Goal: Obtain resource: Download file/media

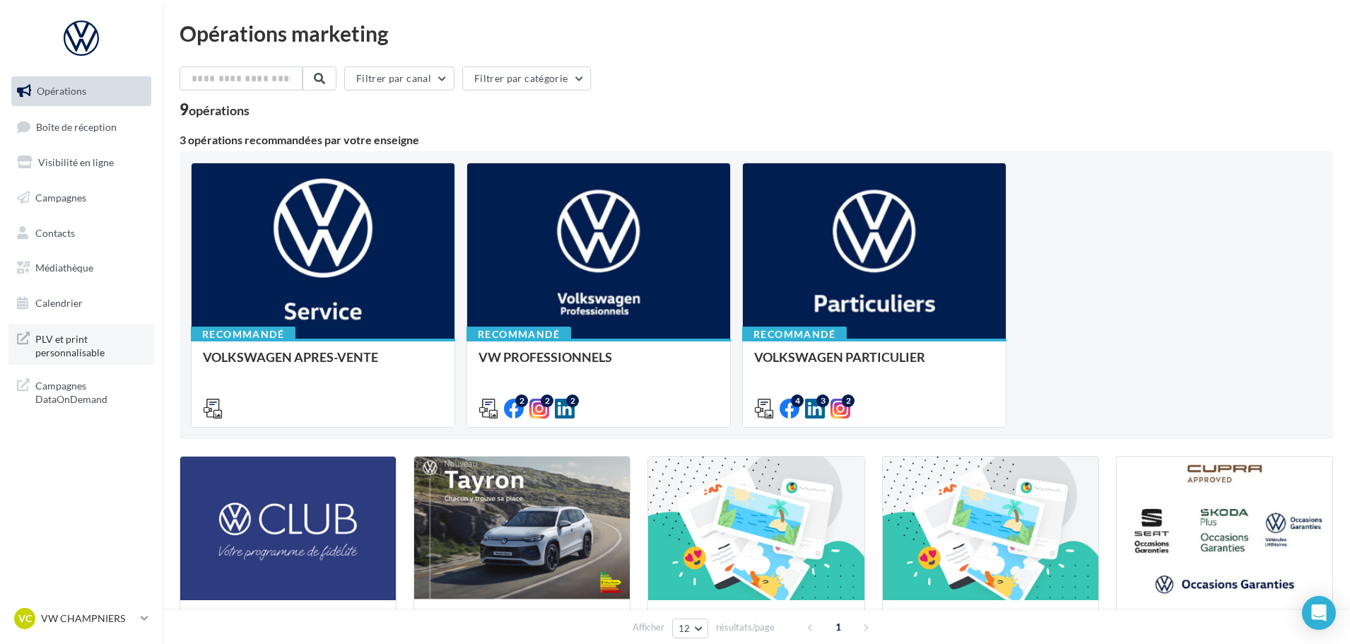
click at [99, 332] on span "PLV et print personnalisable" at bounding box center [90, 344] width 110 height 30
click at [69, 267] on span "Médiathèque" at bounding box center [64, 268] width 58 height 12
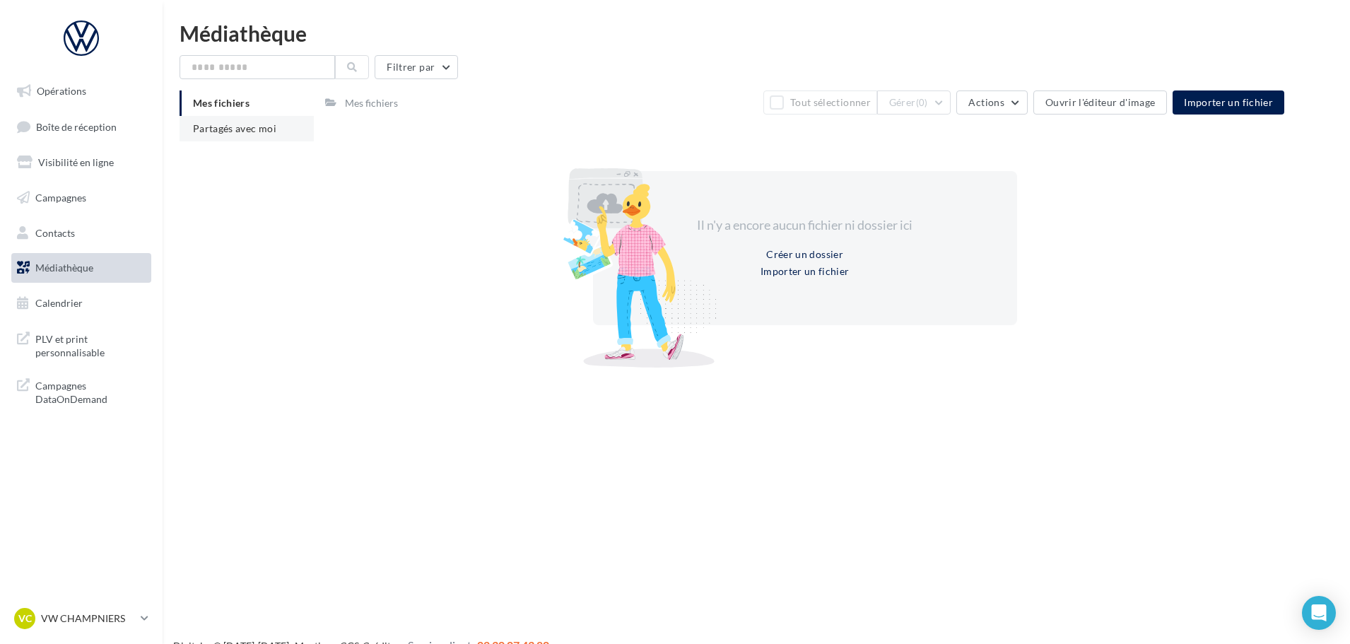
click at [181, 129] on li "Partagés avec moi" at bounding box center [247, 128] width 134 height 25
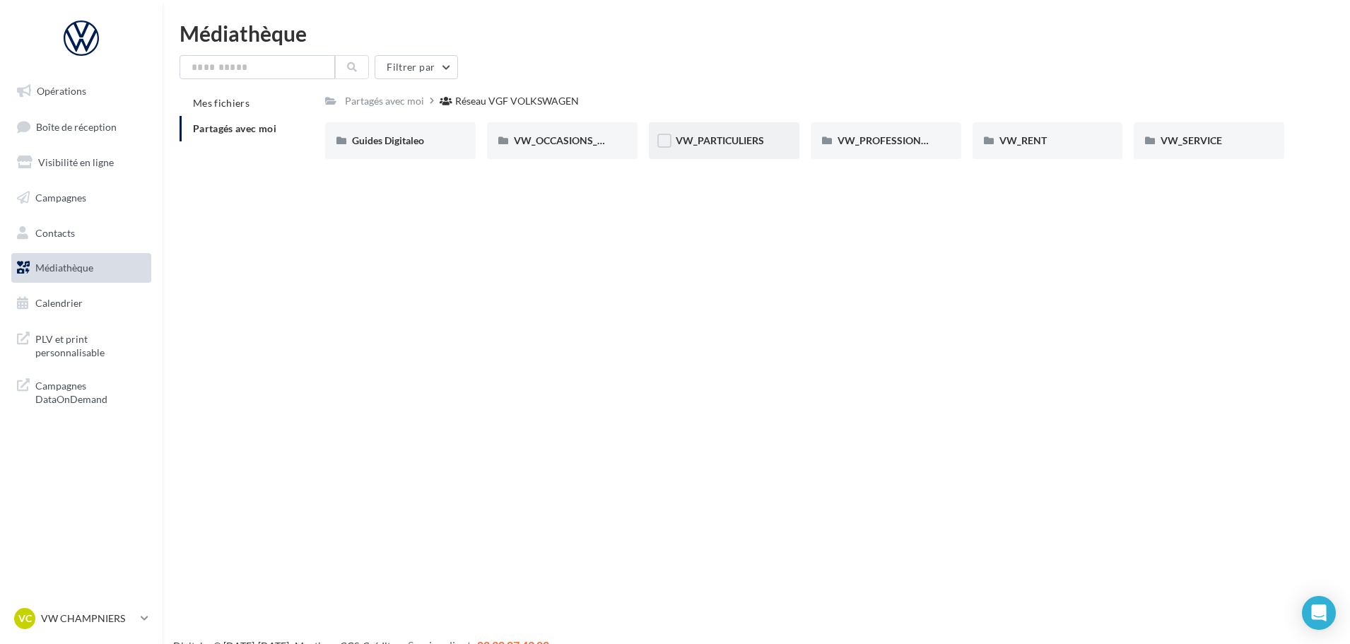
click at [718, 128] on div "VW_PARTICULIERS" at bounding box center [724, 140] width 151 height 37
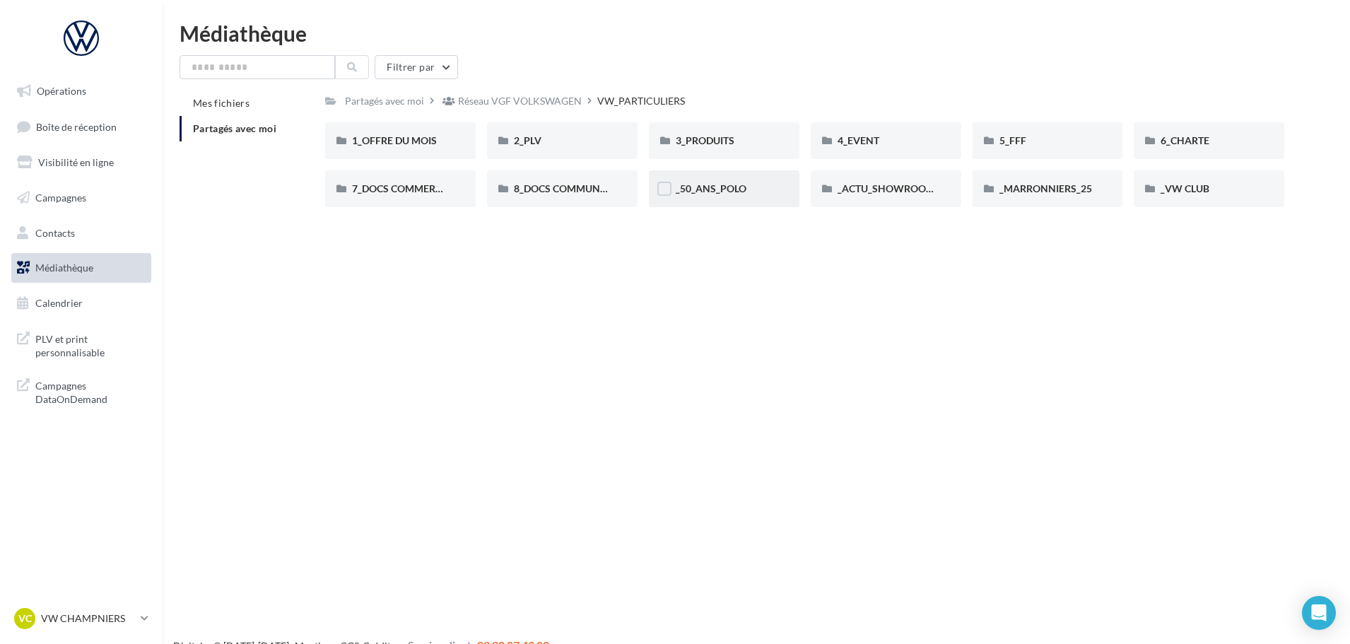
click at [737, 197] on div "_50_ANS_POLO" at bounding box center [724, 188] width 151 height 37
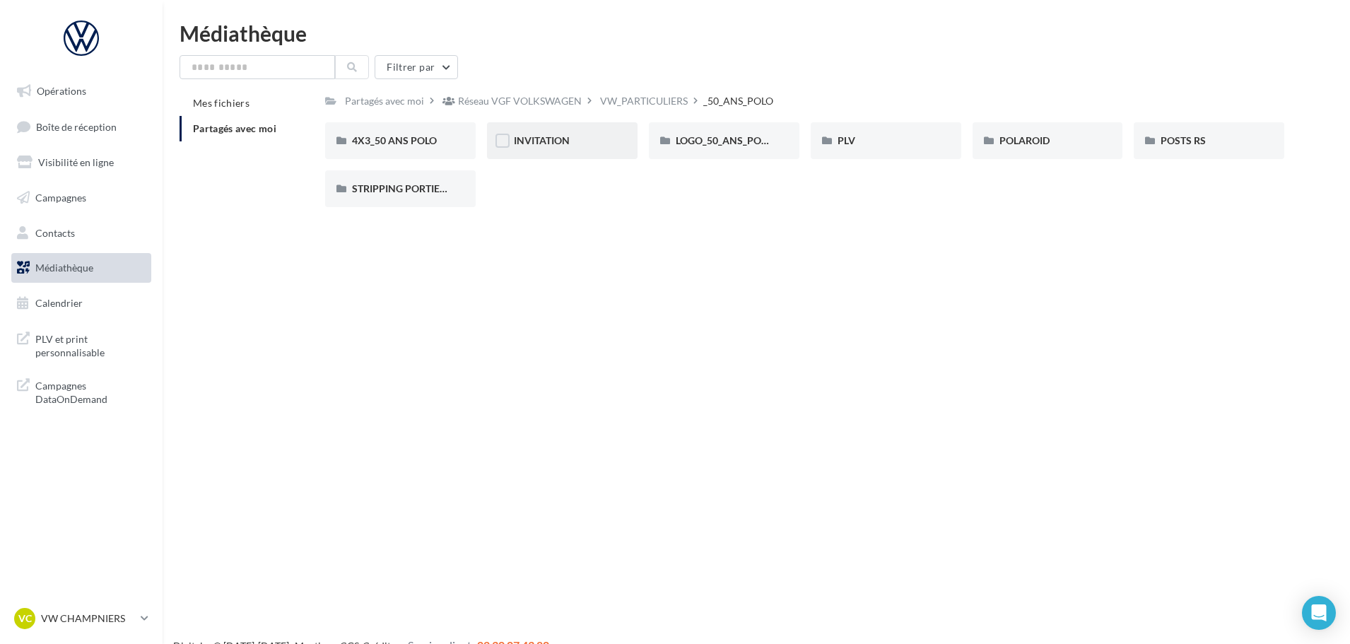
click at [602, 153] on div "INVITATION" at bounding box center [562, 140] width 151 height 37
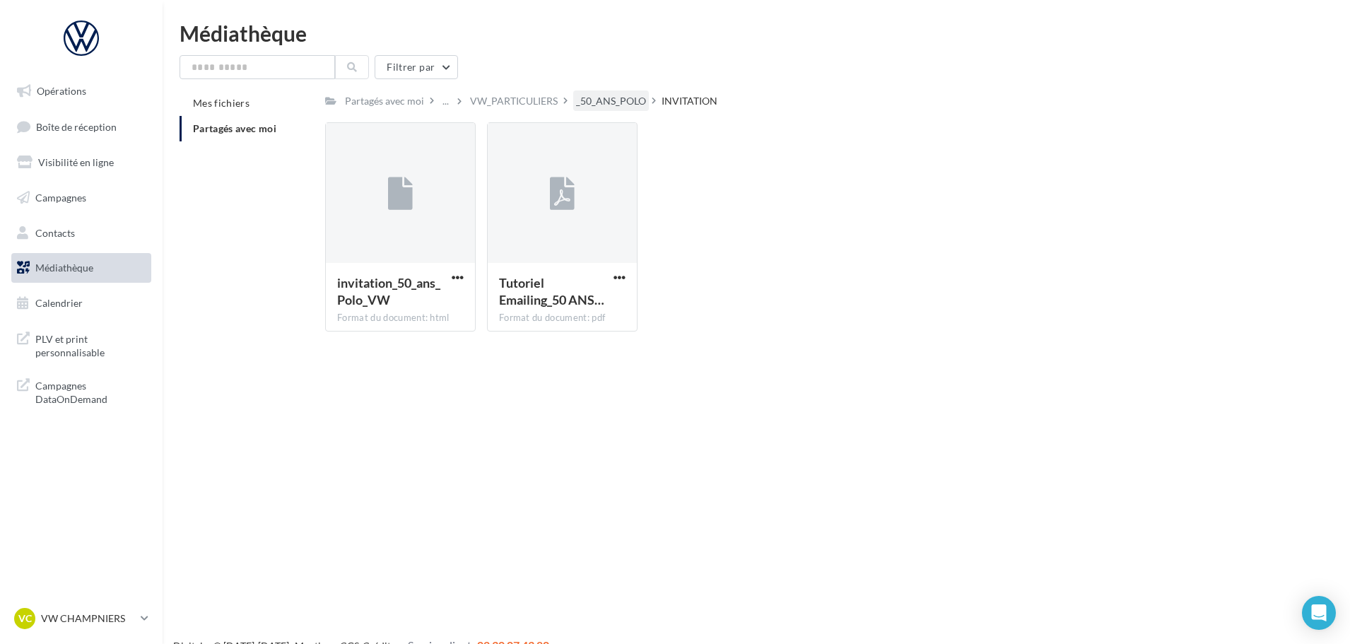
click at [609, 103] on div "_50_ANS_POLO" at bounding box center [611, 101] width 70 height 14
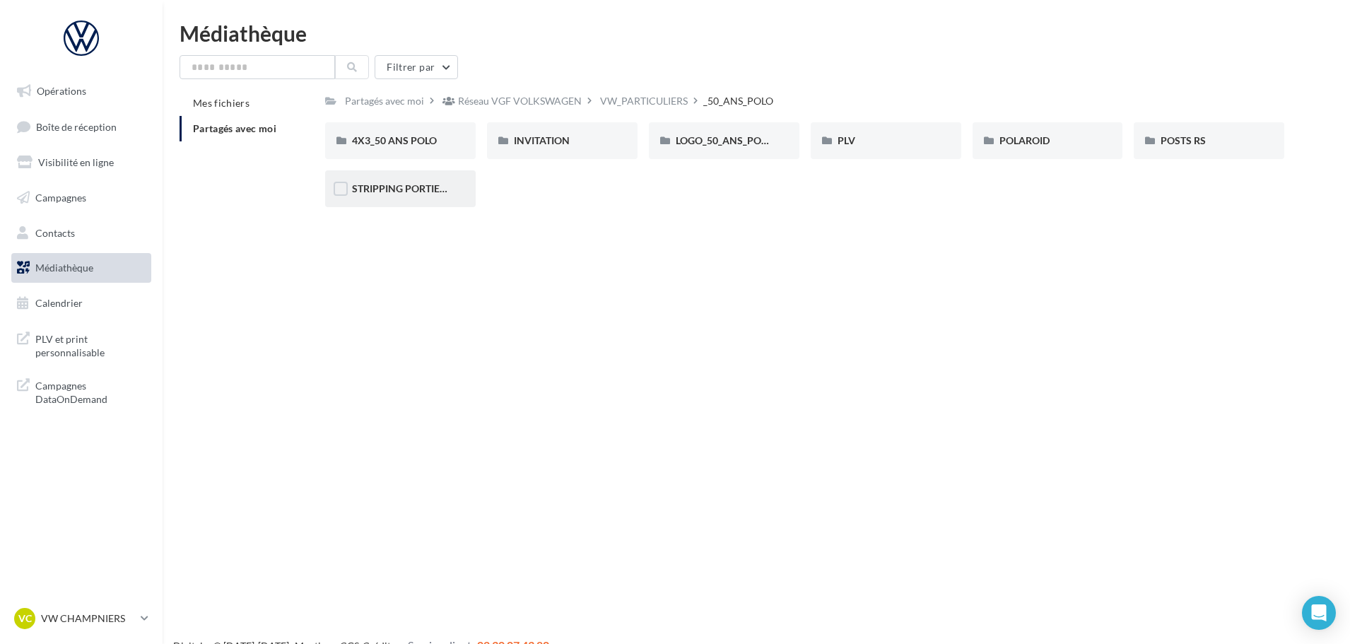
click at [432, 199] on div "STRIPPING PORTIERE" at bounding box center [400, 188] width 151 height 37
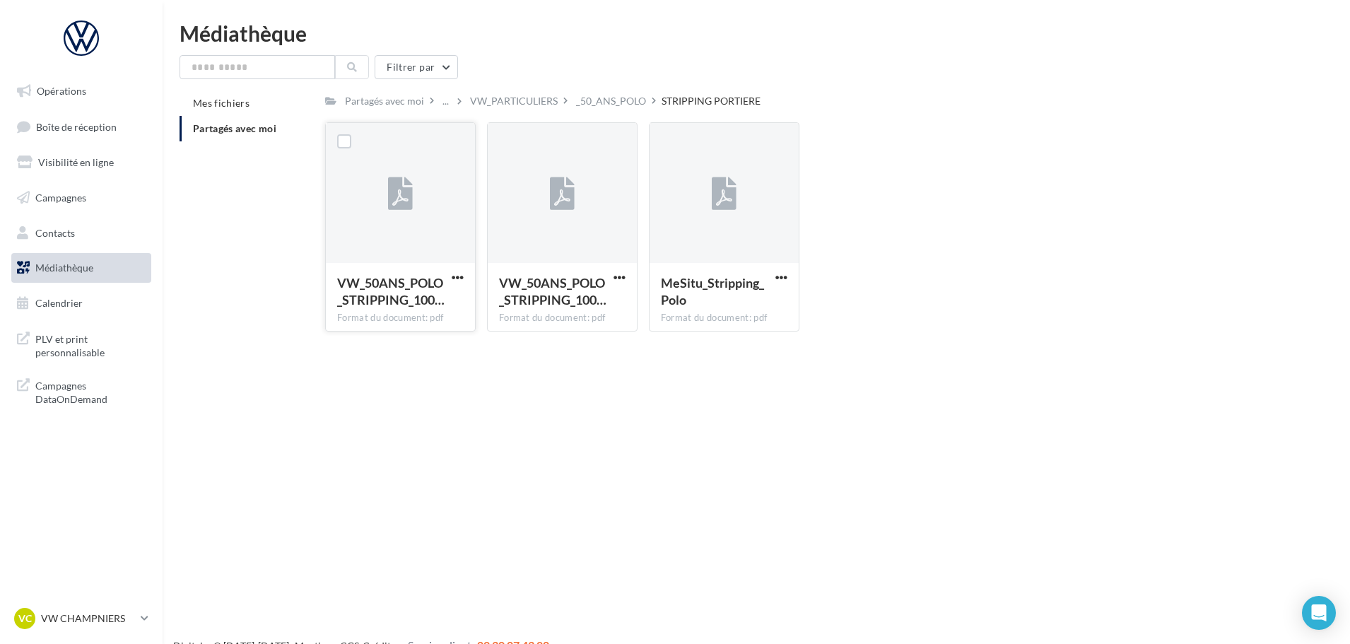
click at [460, 284] on button "button" at bounding box center [458, 278] width 18 height 14
click at [430, 303] on button "Télécharger" at bounding box center [395, 305] width 141 height 37
click at [615, 278] on span "button" at bounding box center [620, 277] width 12 height 12
click at [608, 301] on button "Télécharger" at bounding box center [557, 305] width 141 height 37
click at [780, 278] on span "button" at bounding box center [781, 277] width 12 height 12
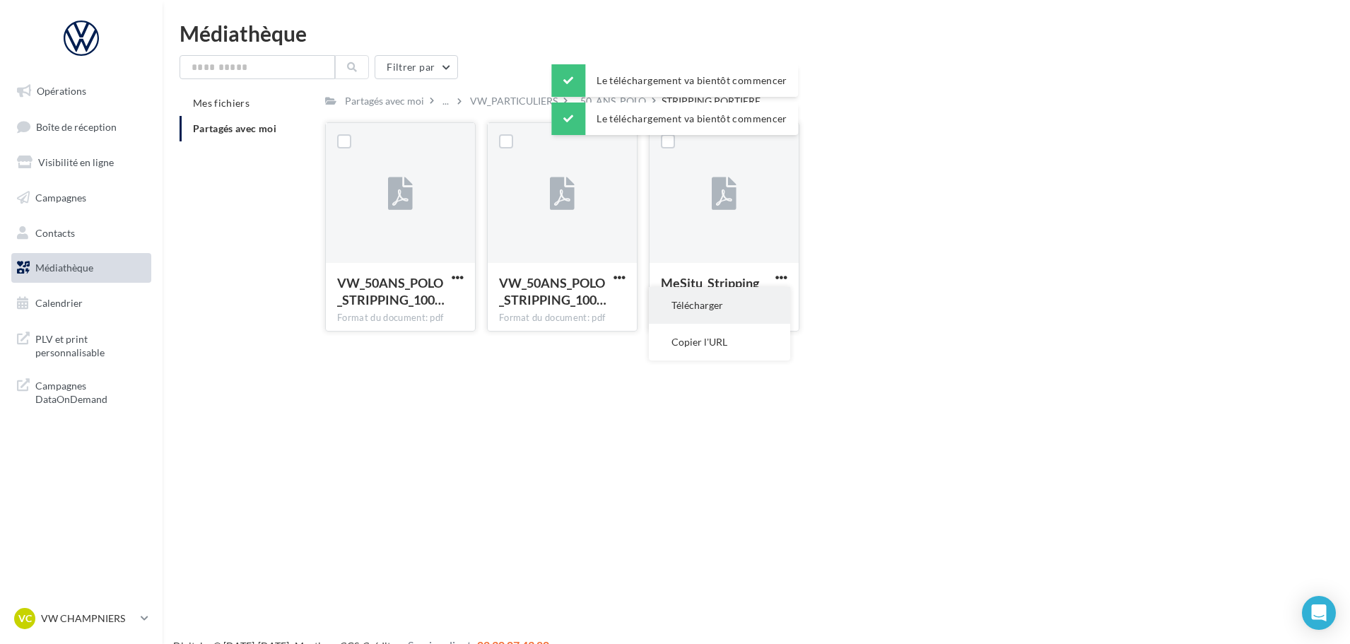
click at [769, 298] on button "Télécharger" at bounding box center [719, 305] width 141 height 37
click at [991, 312] on div "VW_50ANS_POLO_STRIPPING_100… Format du document: pdf VW_50ANS_POLO_STRIPPING_10…" at bounding box center [810, 232] width 971 height 221
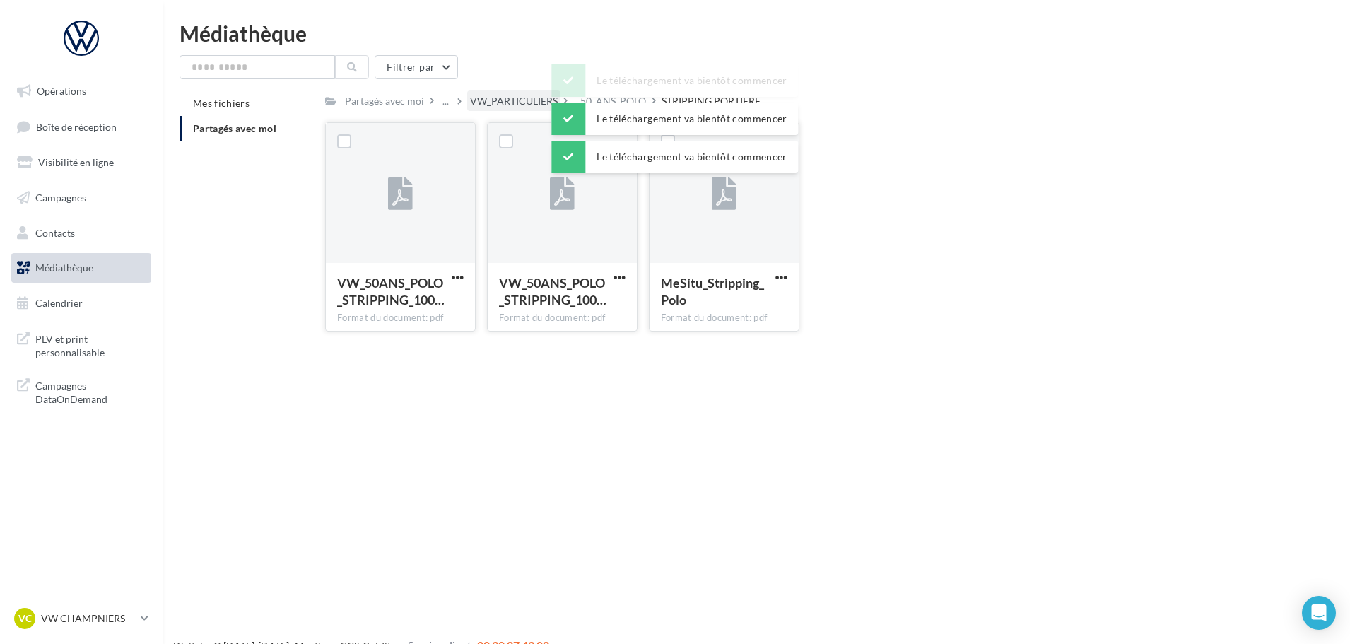
click at [551, 103] on div "VW_PARTICULIERS" at bounding box center [514, 101] width 88 height 14
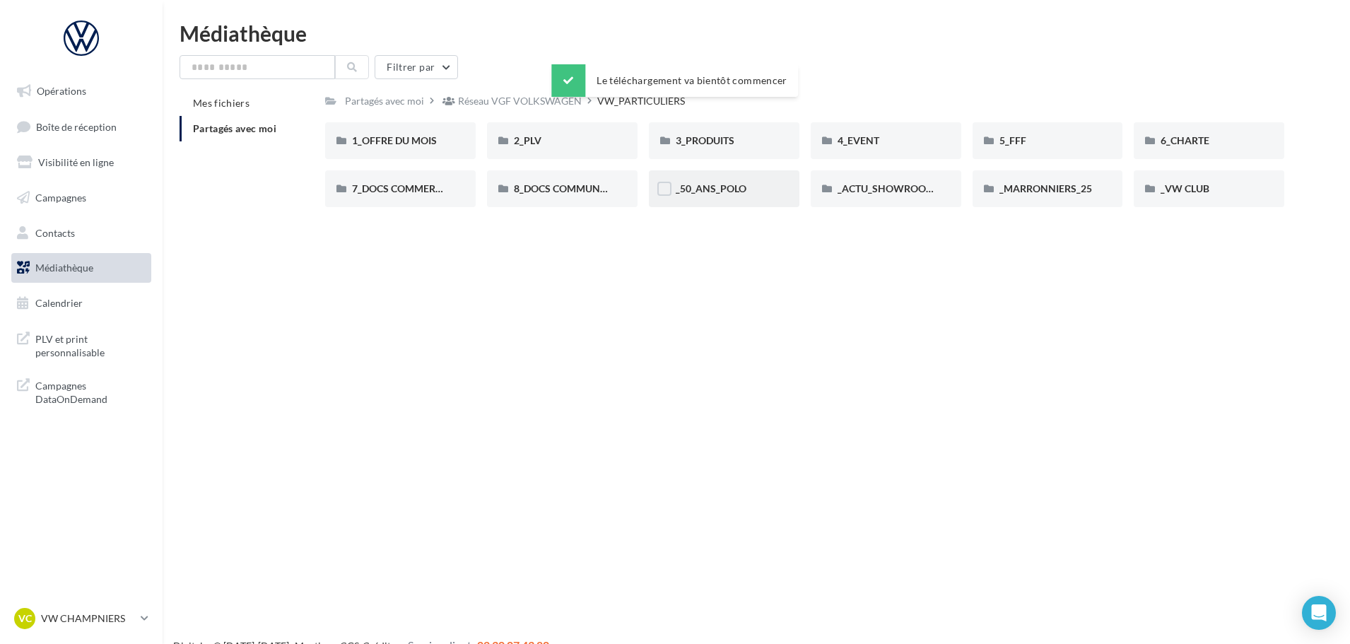
click at [747, 199] on div "_50_ANS_POLO" at bounding box center [724, 188] width 151 height 37
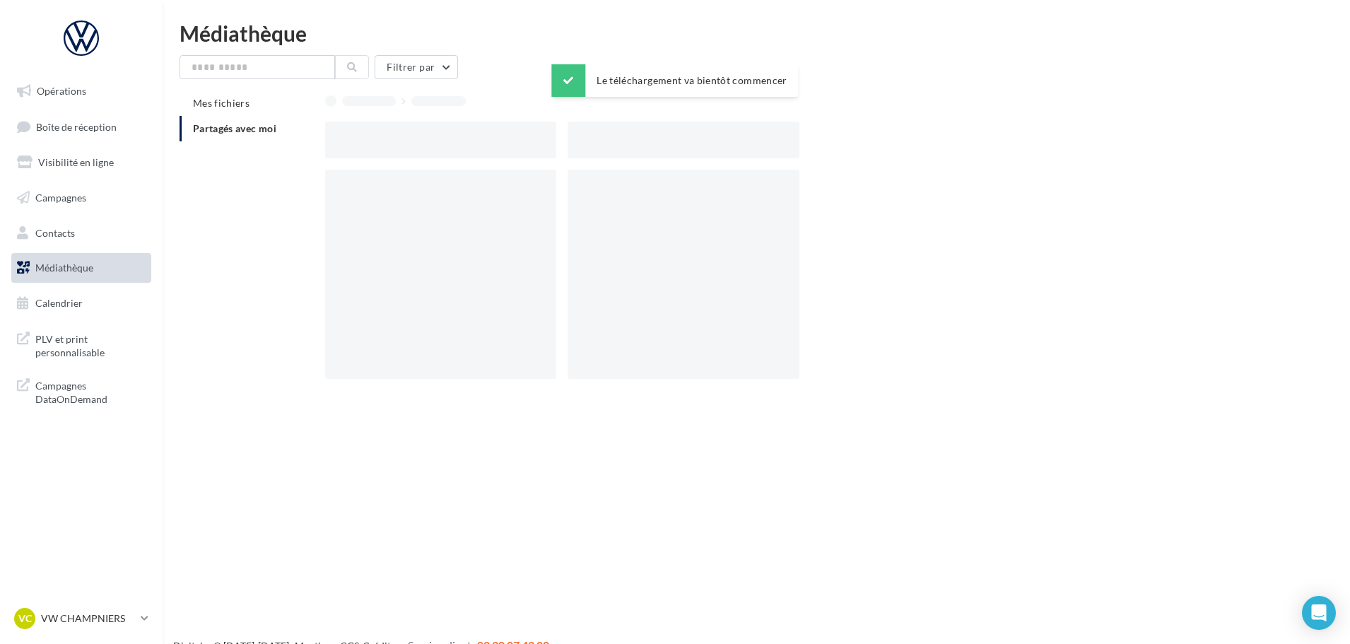
click at [745, 199] on div at bounding box center [683, 274] width 231 height 209
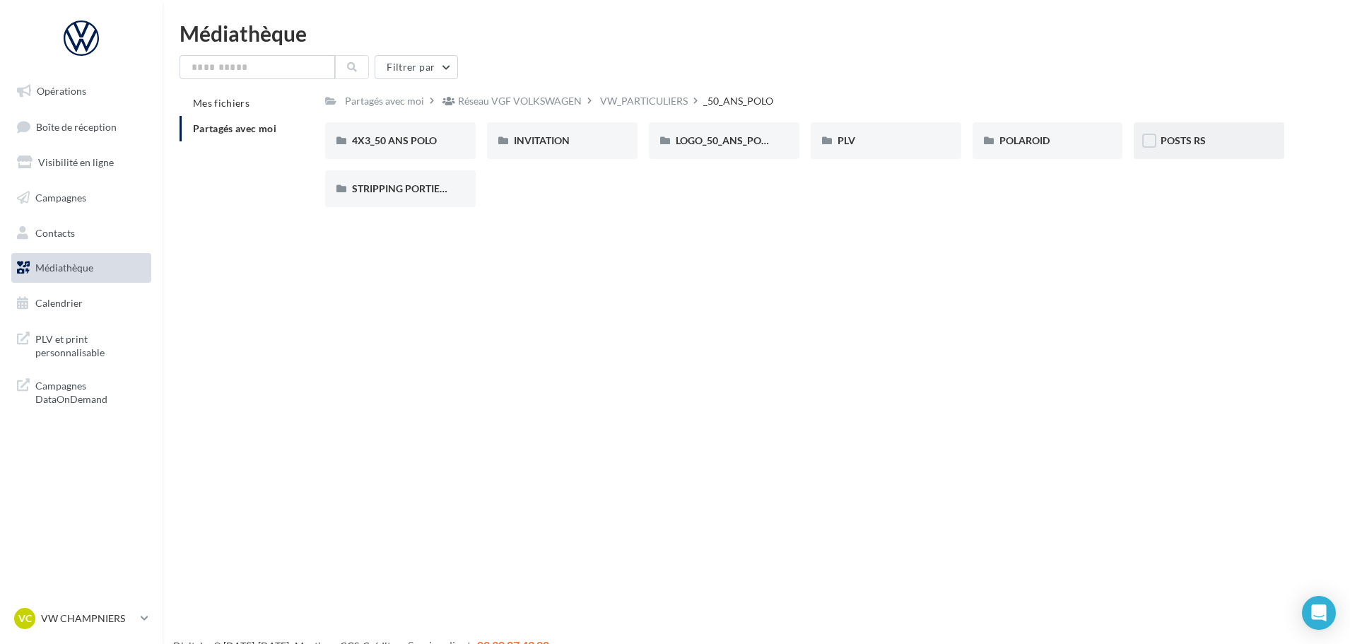
click at [1162, 139] on span "POSTS RS" at bounding box center [1183, 140] width 45 height 12
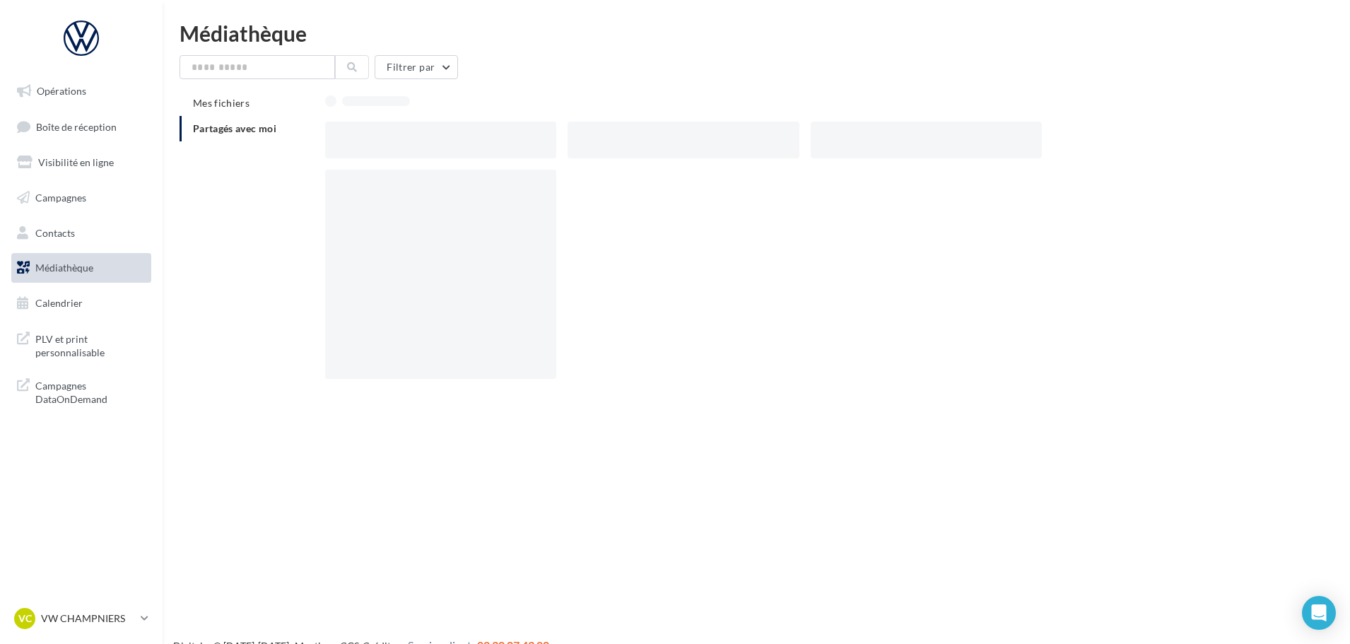
click at [1162, 139] on div at bounding box center [810, 140] width 971 height 37
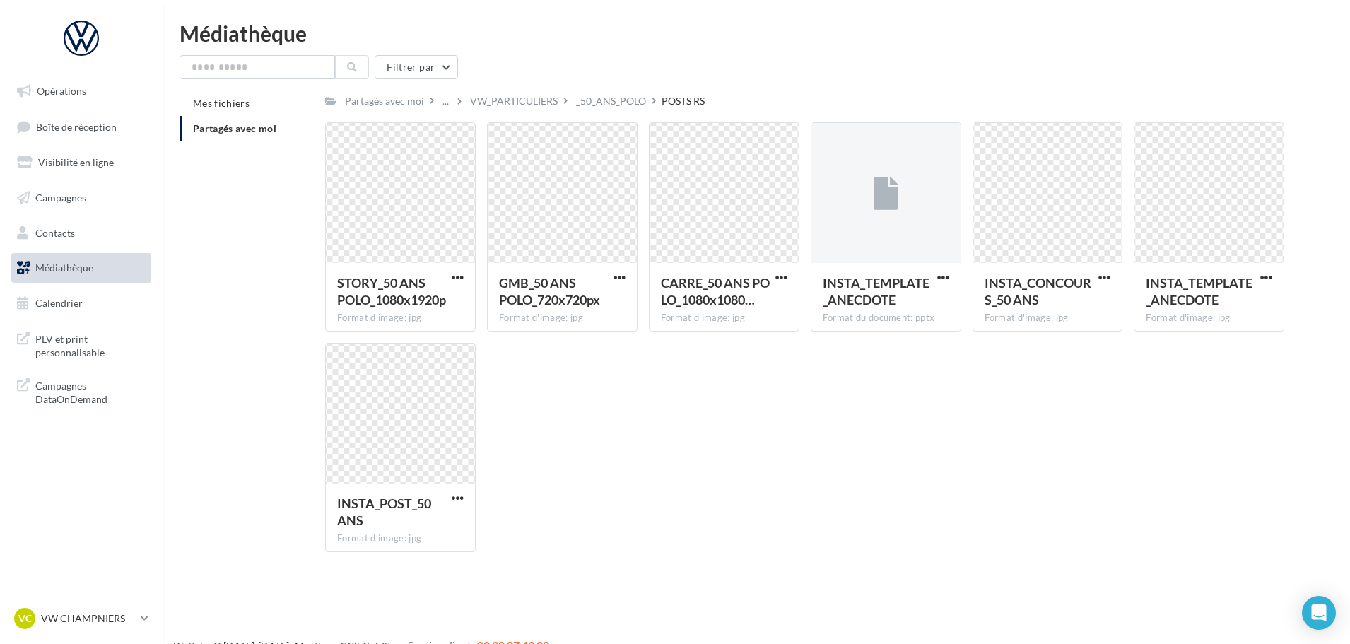
click at [641, 509] on div "STORY_50 ANS POLO_1080x1920p Format d'image: jpg STORY_50 ANS POLO_1080x1920p G…" at bounding box center [810, 342] width 971 height 441
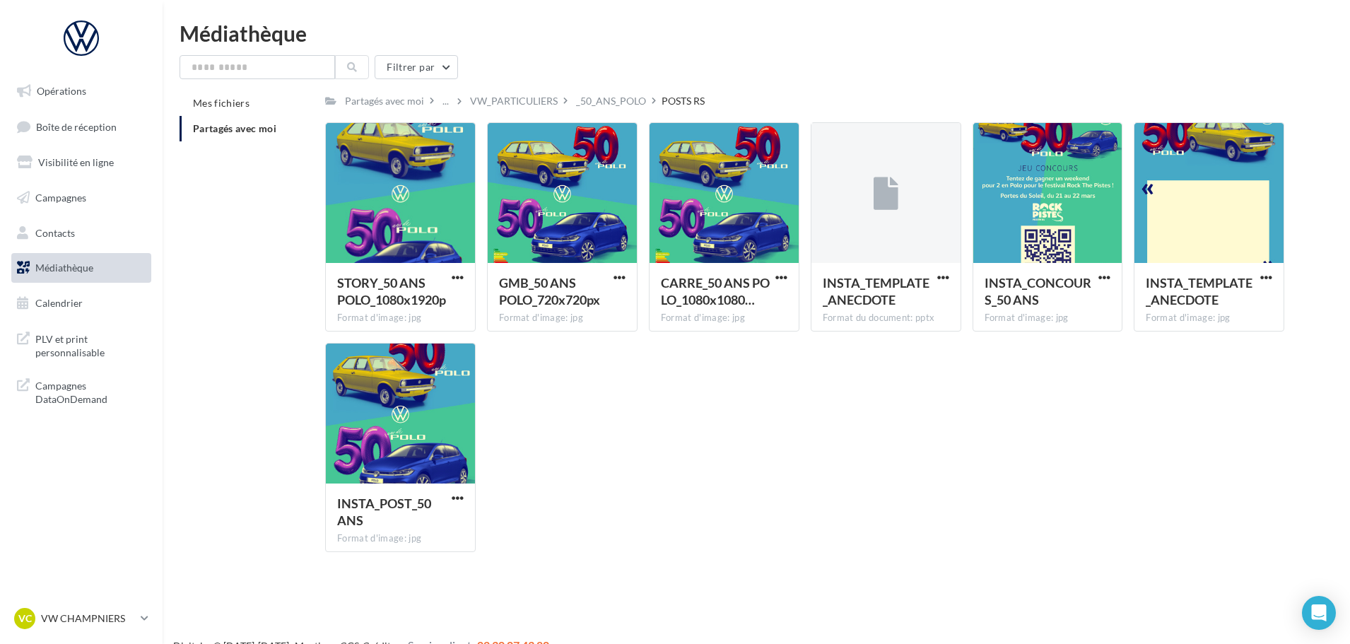
click at [910, 402] on div "STORY_50 ANS POLO_1080x1920p Format d'image: jpg STORY_50 ANS POLO_1080x1920p G…" at bounding box center [810, 342] width 971 height 441
click at [604, 107] on div "_50_ANS_POLO" at bounding box center [611, 101] width 70 height 14
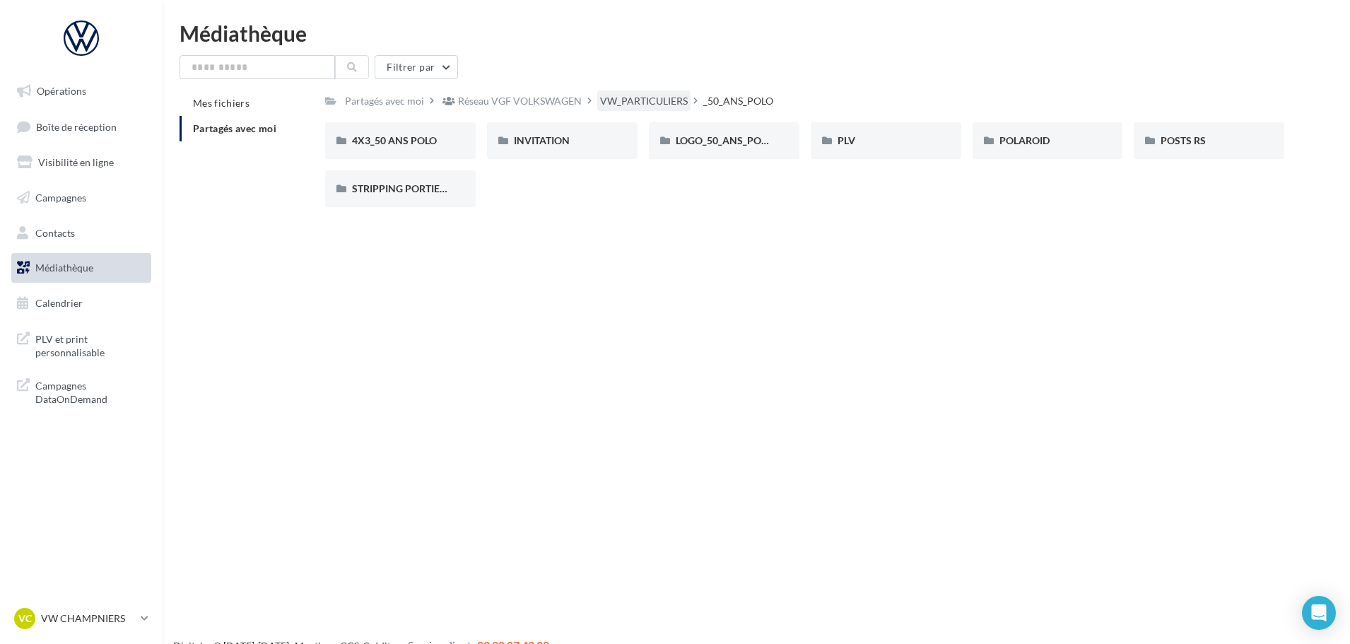
click at [651, 103] on div "VW_PARTICULIERS" at bounding box center [644, 101] width 88 height 14
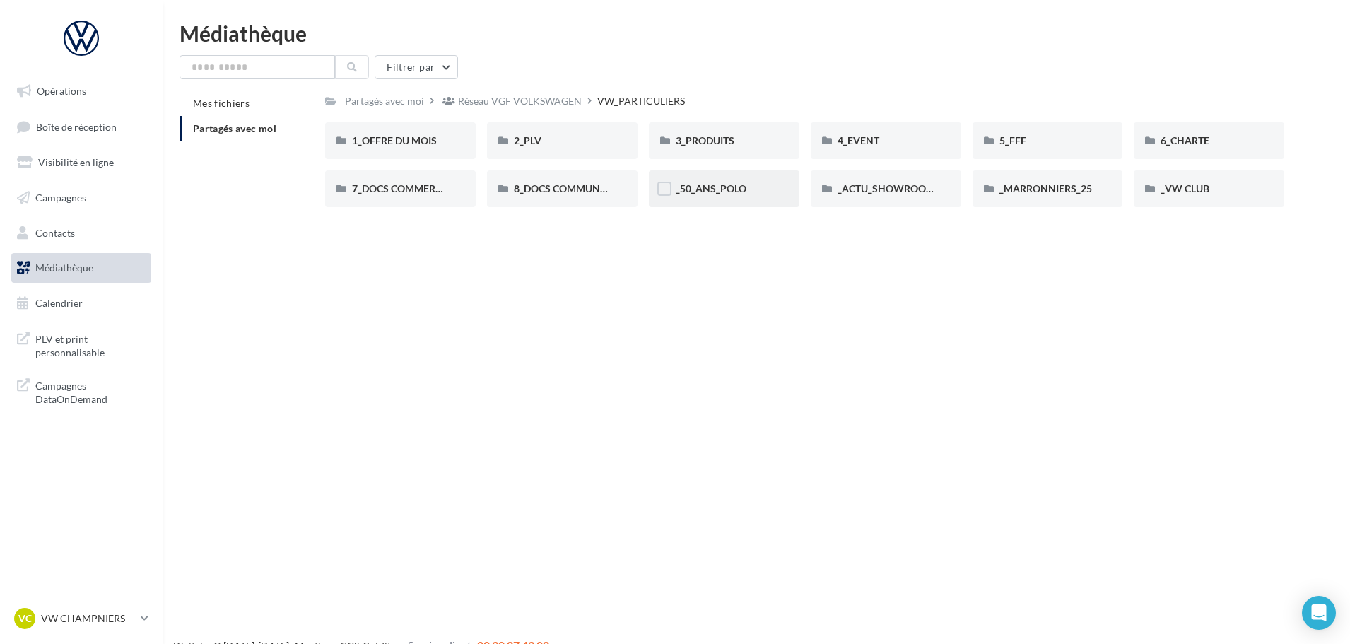
click at [679, 198] on div "_50_ANS_POLO" at bounding box center [724, 188] width 151 height 37
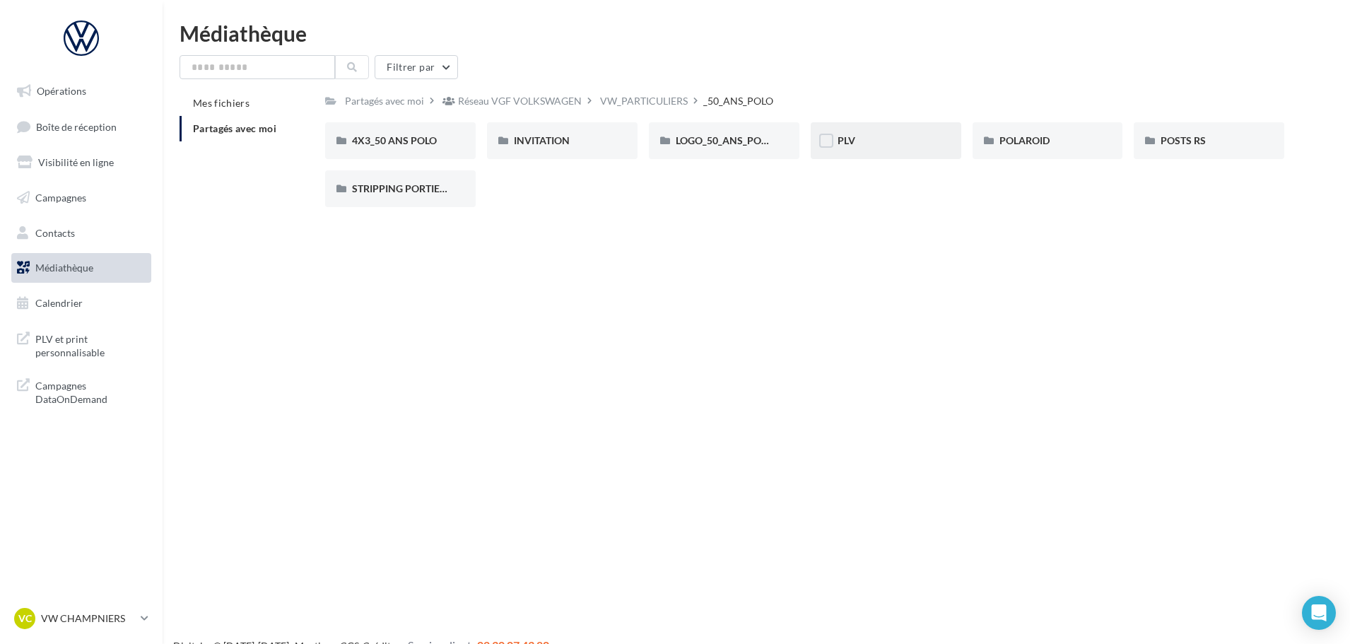
click at [877, 141] on div "PLV" at bounding box center [886, 141] width 97 height 14
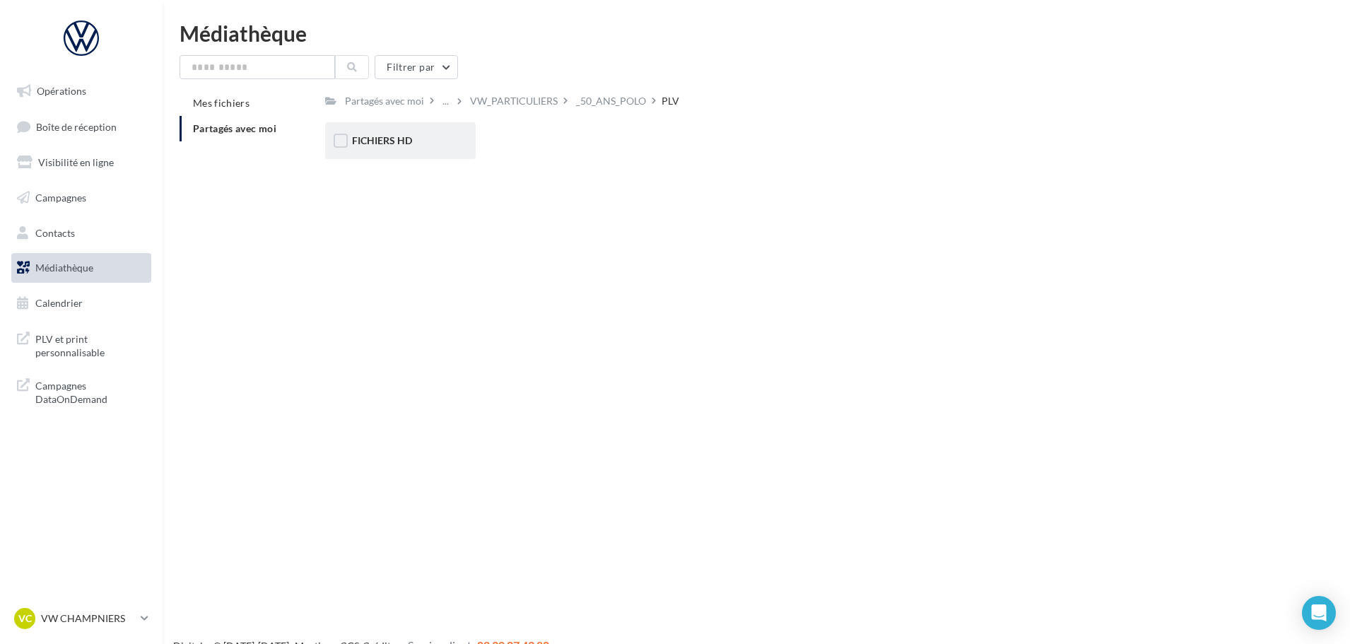
click at [401, 127] on div "FICHIERS HD" at bounding box center [400, 140] width 151 height 37
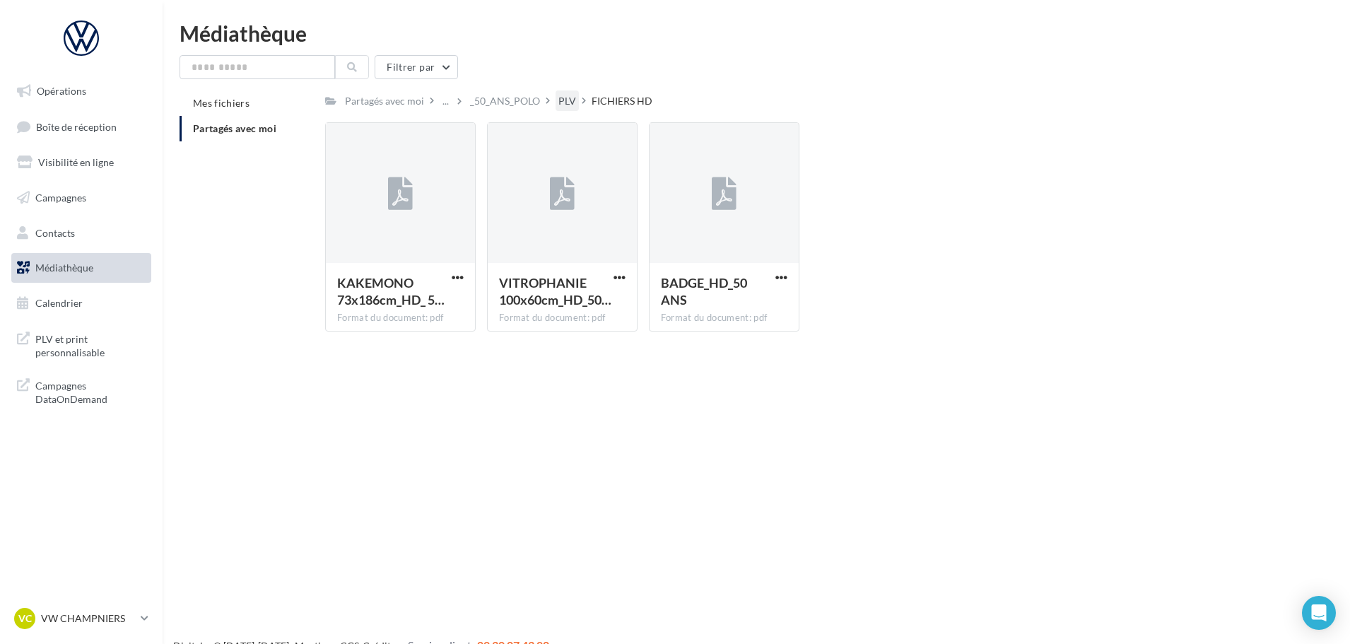
click at [561, 98] on div "PLV" at bounding box center [567, 101] width 18 height 14
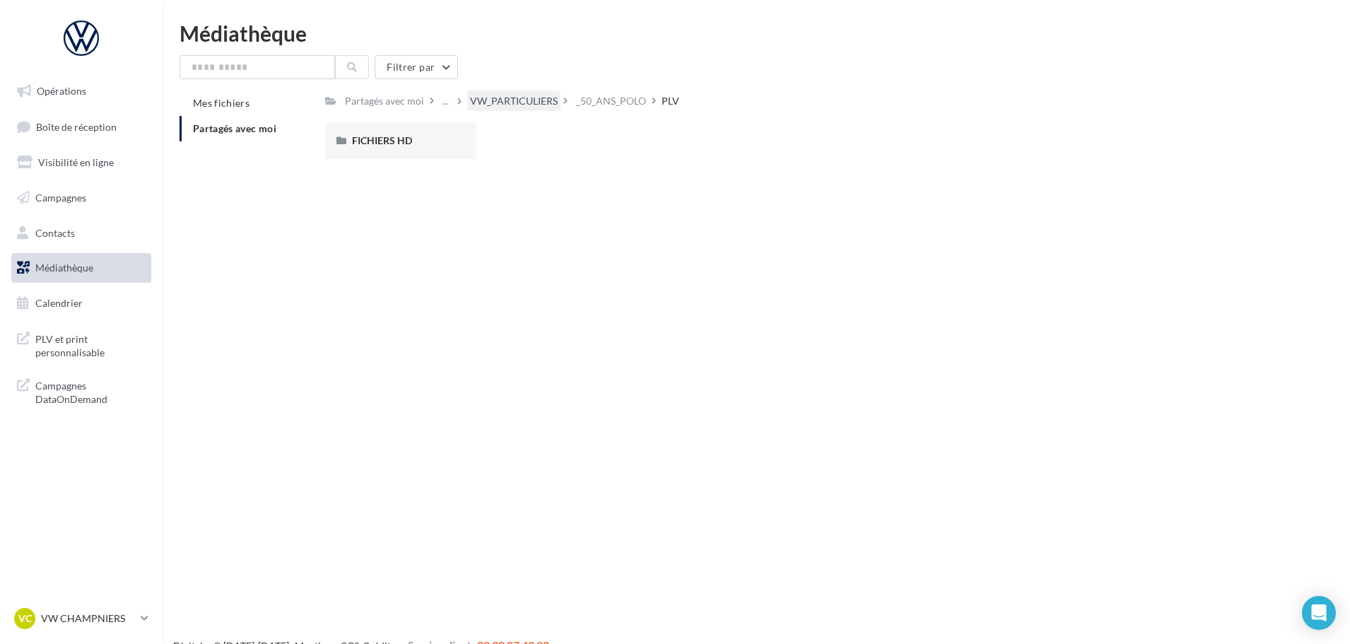
click at [523, 107] on div "VW_PARTICULIERS" at bounding box center [514, 101] width 88 height 14
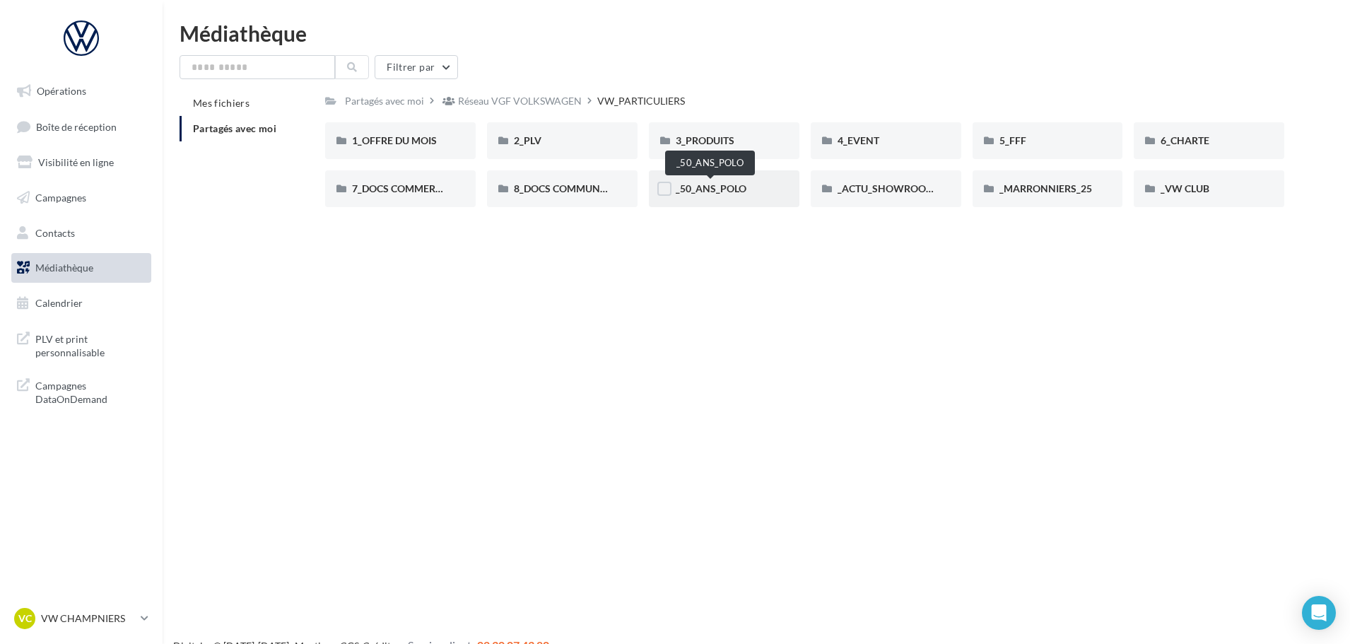
click at [744, 187] on span "_50_ANS_POLO" at bounding box center [711, 188] width 71 height 12
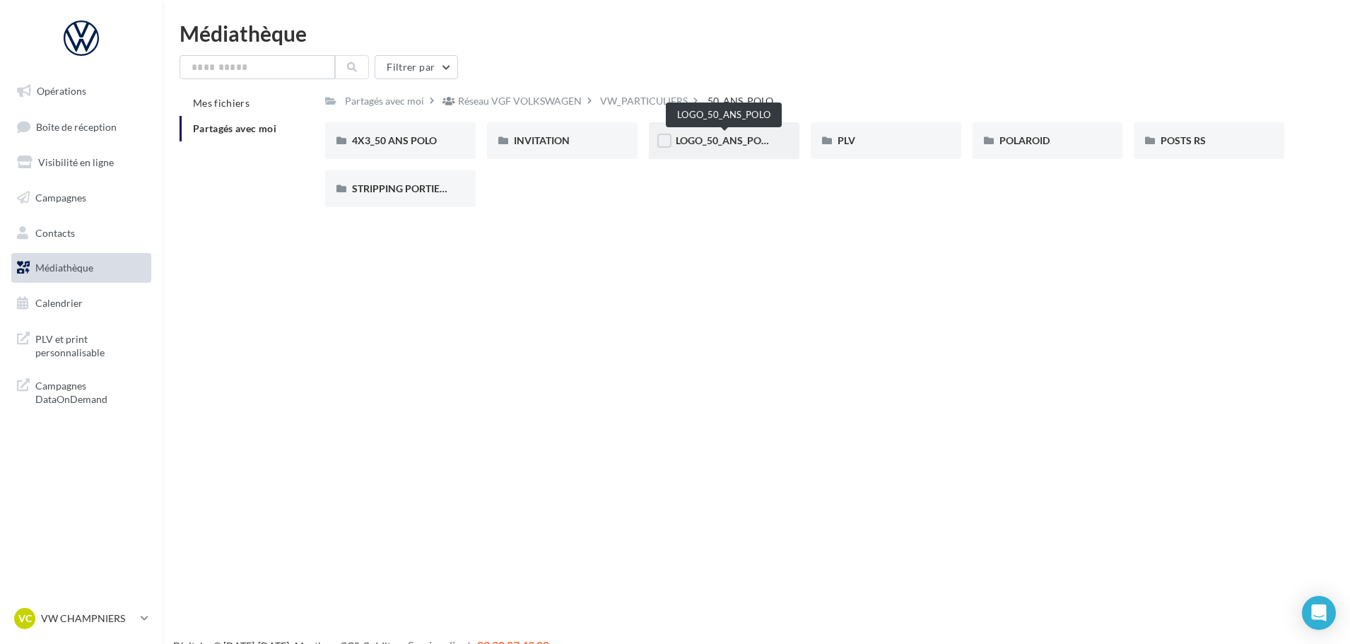
click at [746, 139] on span "LOGO_50_ANS_POLO" at bounding box center [725, 140] width 98 height 12
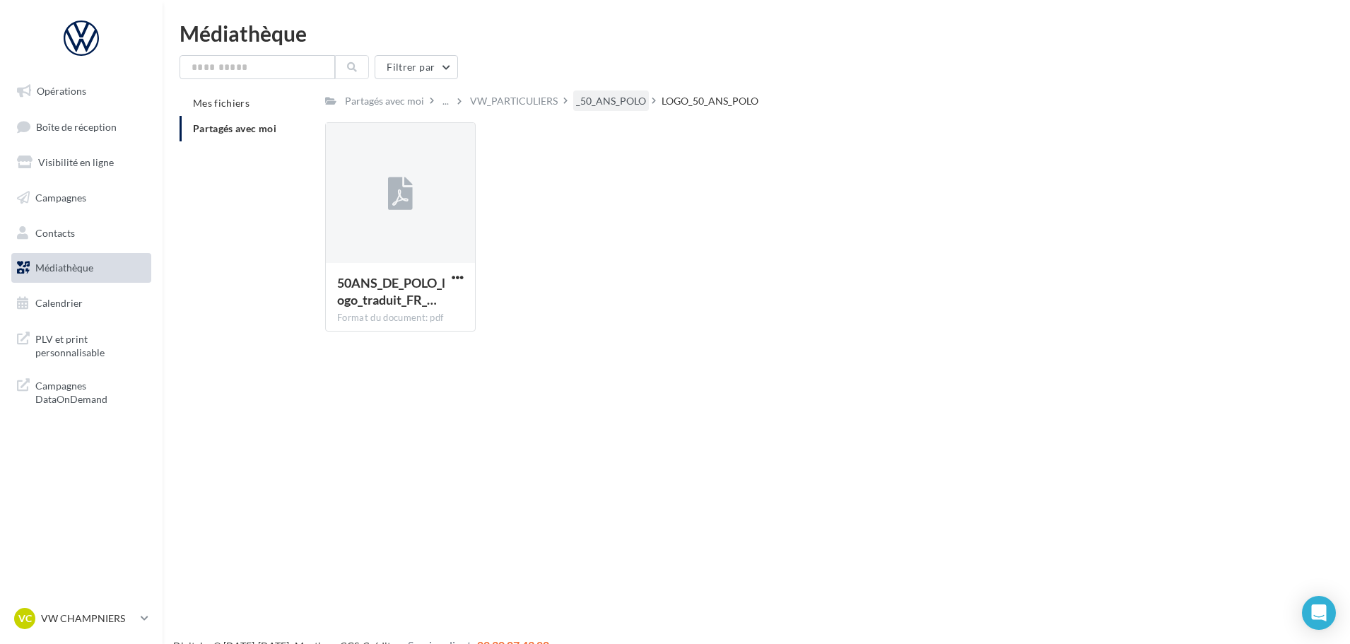
click at [610, 107] on div "_50_ANS_POLO" at bounding box center [611, 101] width 70 height 14
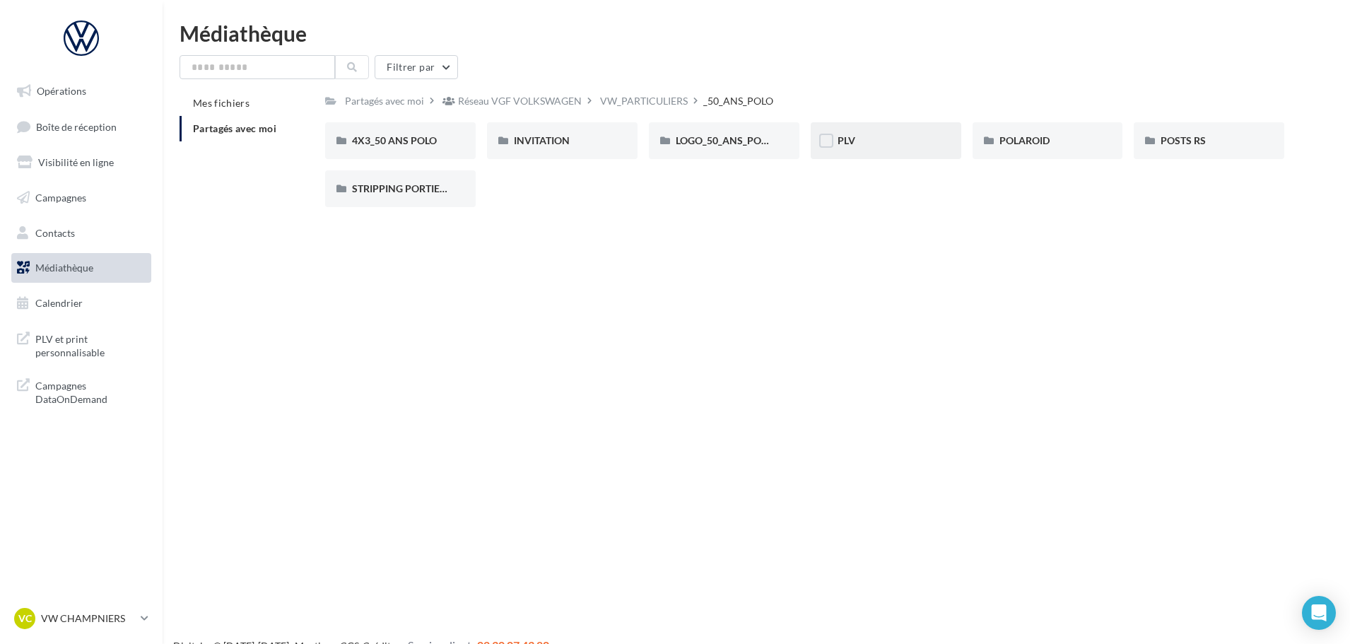
click at [872, 146] on div "PLV" at bounding box center [886, 141] width 97 height 14
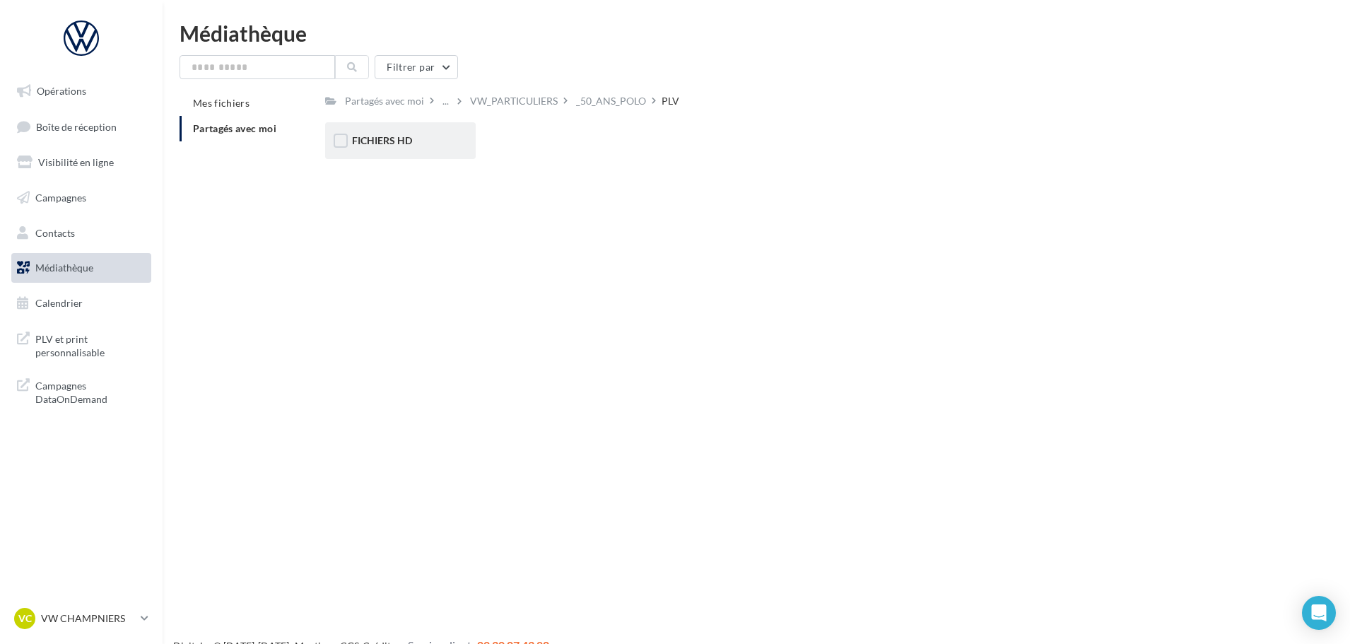
click at [430, 139] on div "FICHIERS HD" at bounding box center [400, 141] width 97 height 14
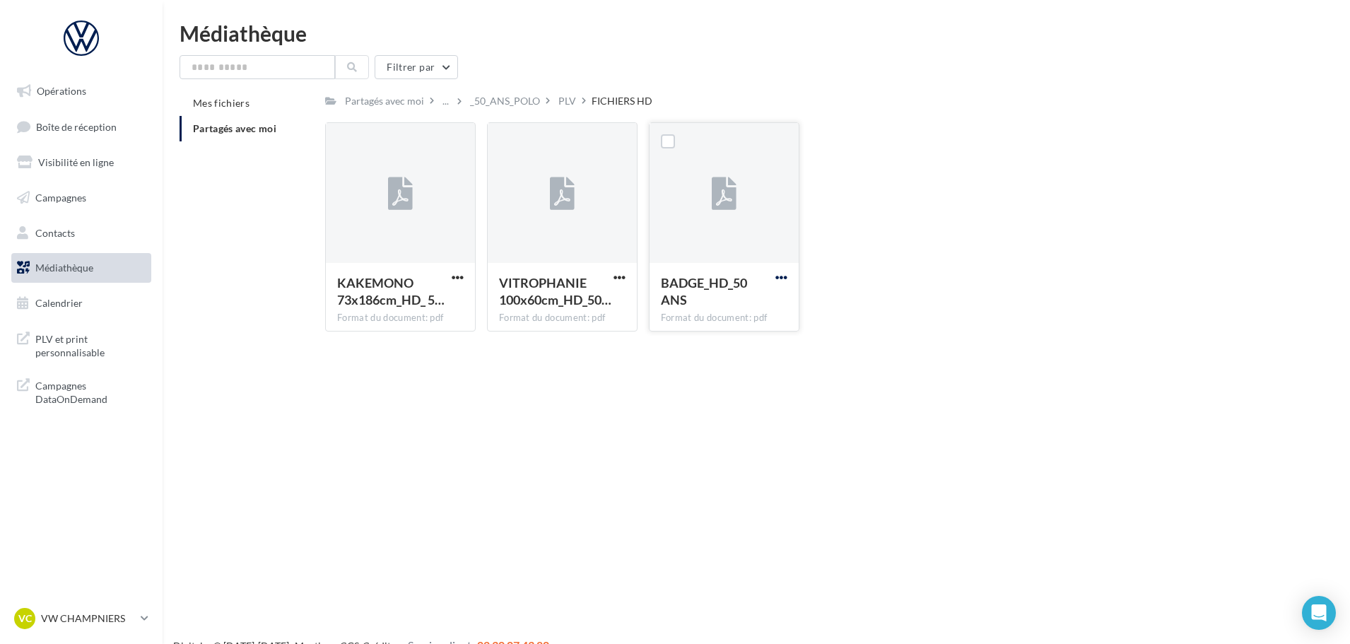
click at [782, 271] on span "button" at bounding box center [781, 277] width 12 height 12
click at [767, 302] on button "Télécharger" at bounding box center [719, 305] width 141 height 37
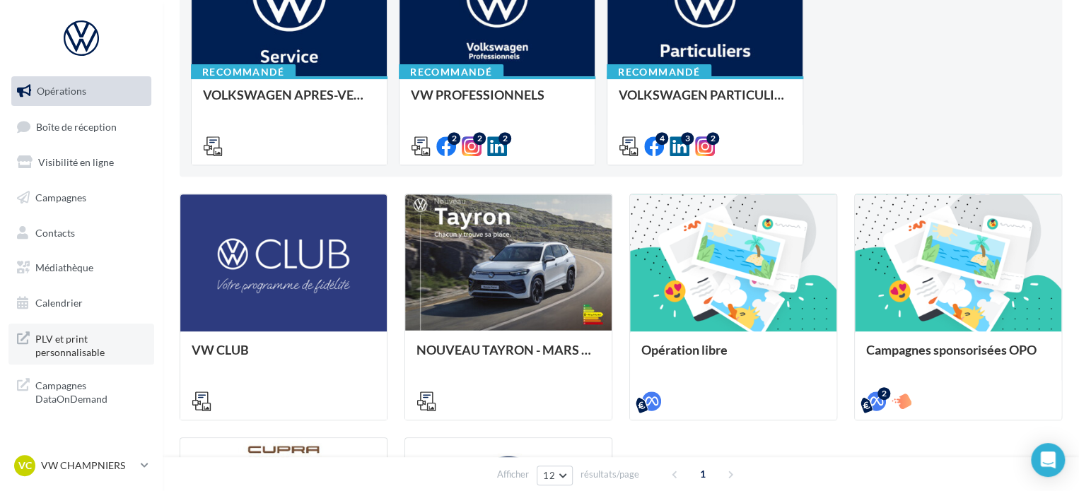
scroll to position [283, 0]
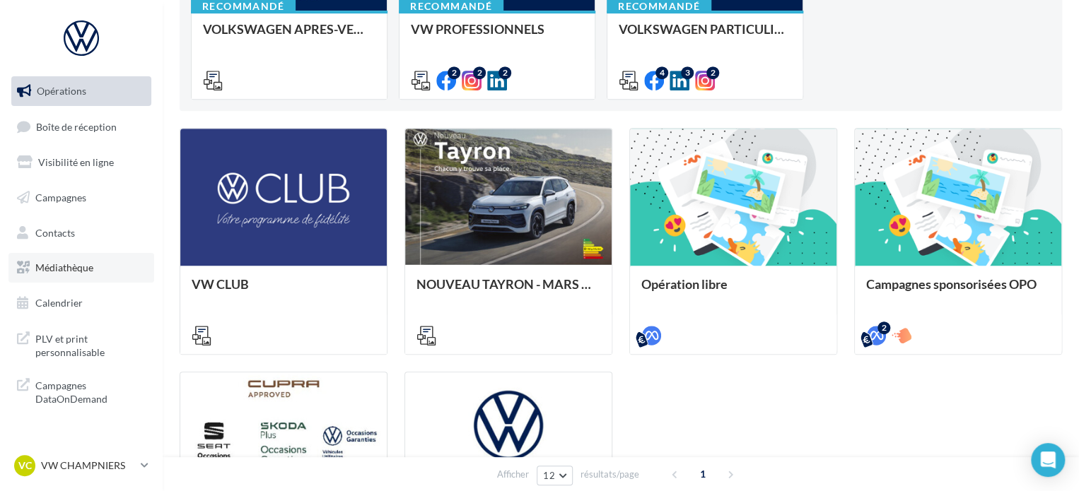
click at [92, 264] on span "Médiathèque" at bounding box center [64, 268] width 58 height 12
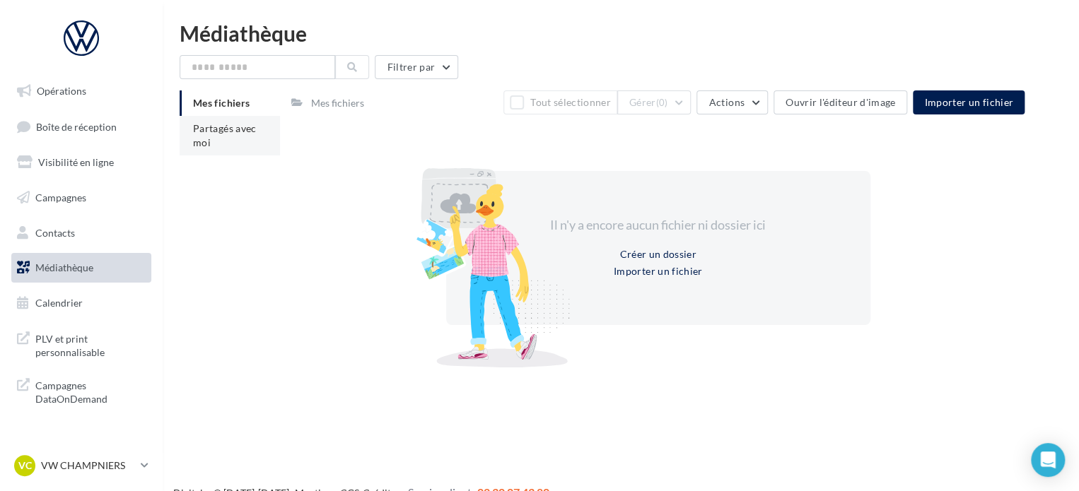
click at [257, 125] on li "Partagés avec moi" at bounding box center [230, 136] width 100 height 40
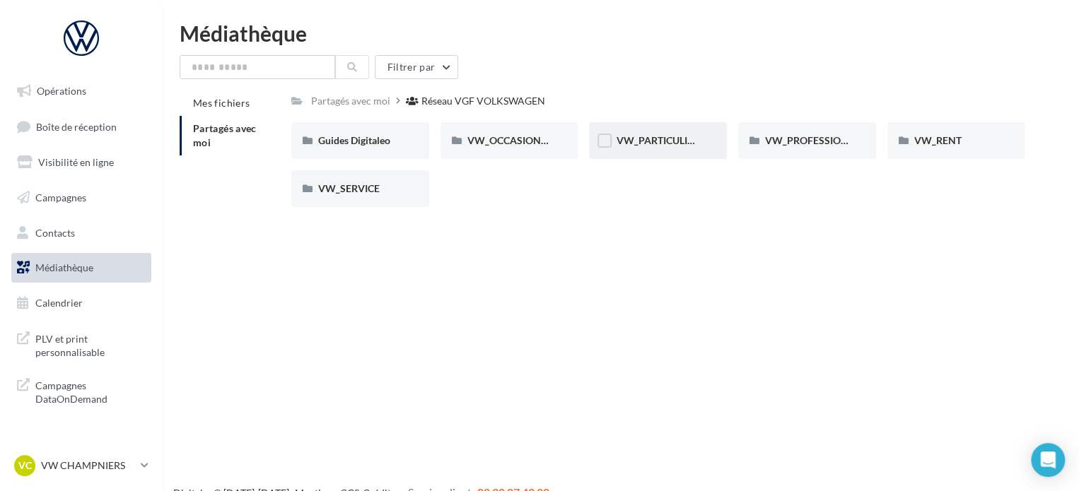
click at [686, 132] on div "VW_PARTICULIERS" at bounding box center [658, 140] width 138 height 37
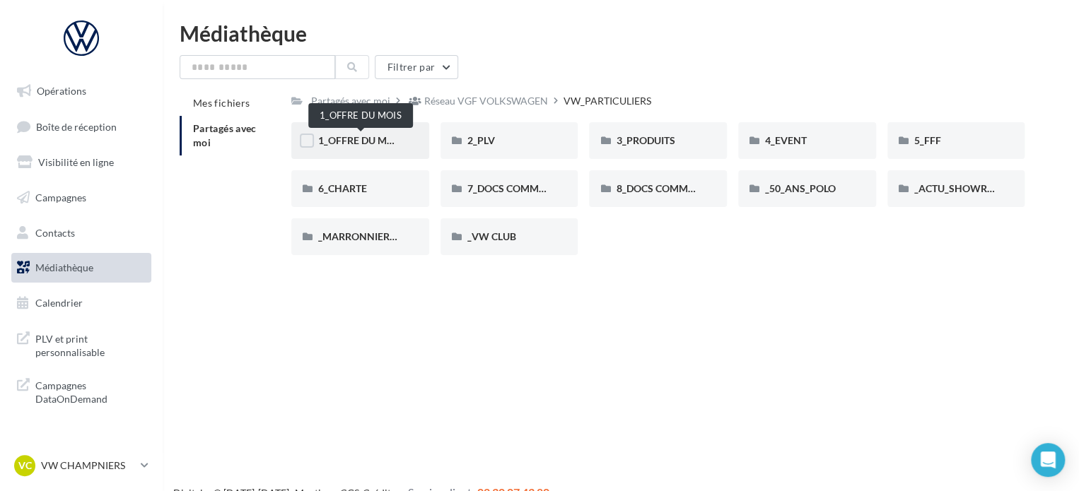
click at [382, 143] on span "1_OFFRE DU MOIS" at bounding box center [360, 140] width 85 height 12
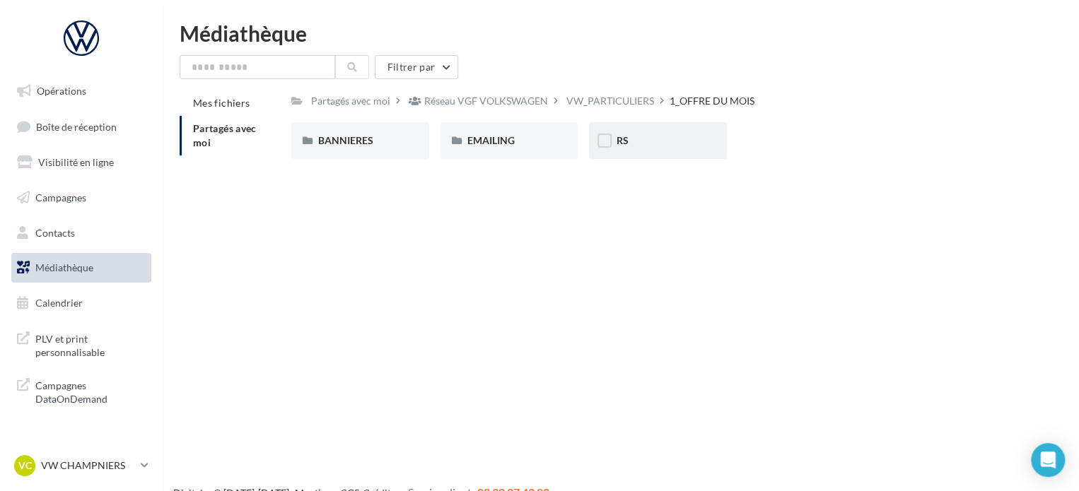
click at [605, 148] on div at bounding box center [604, 143] width 14 height 18
click at [622, 141] on span "RS" at bounding box center [622, 140] width 12 height 12
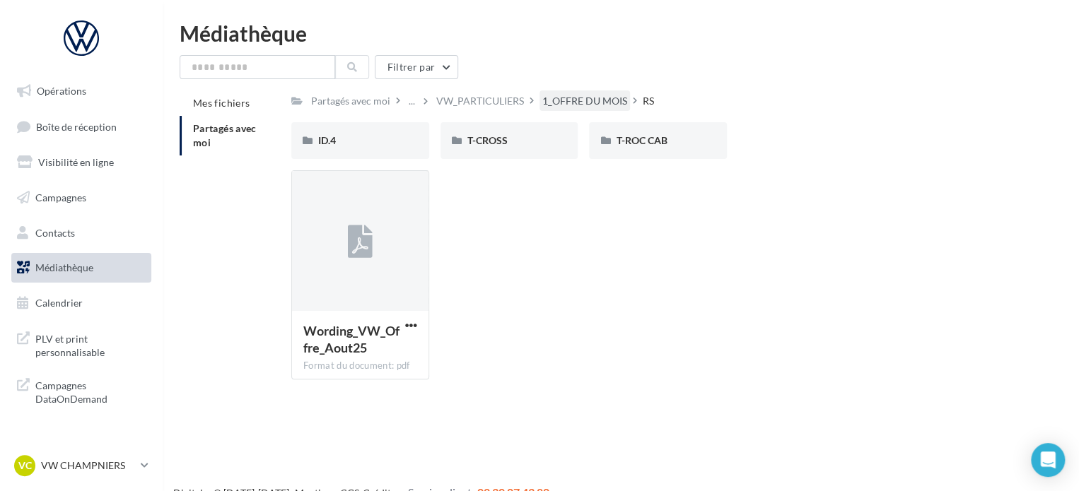
click at [554, 101] on div "1_OFFRE DU MOIS" at bounding box center [584, 101] width 85 height 14
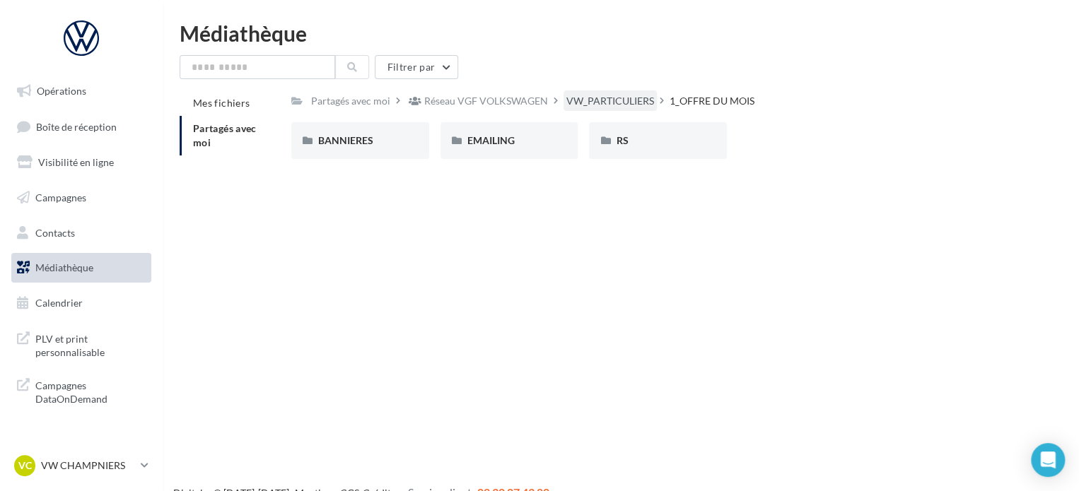
click at [602, 98] on div "VW_PARTICULIERS" at bounding box center [610, 101] width 88 height 14
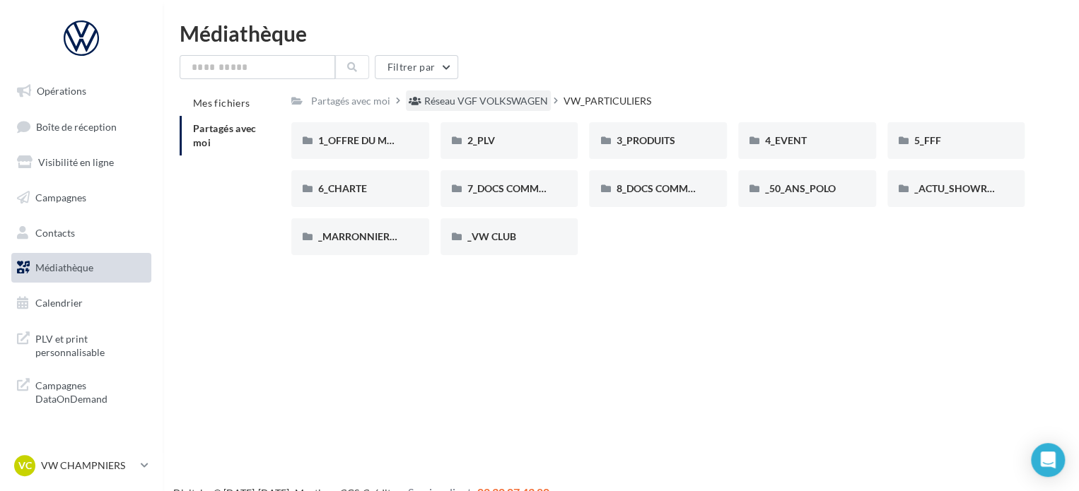
click at [478, 96] on div "Réseau VGF VOLKSWAGEN" at bounding box center [486, 101] width 124 height 14
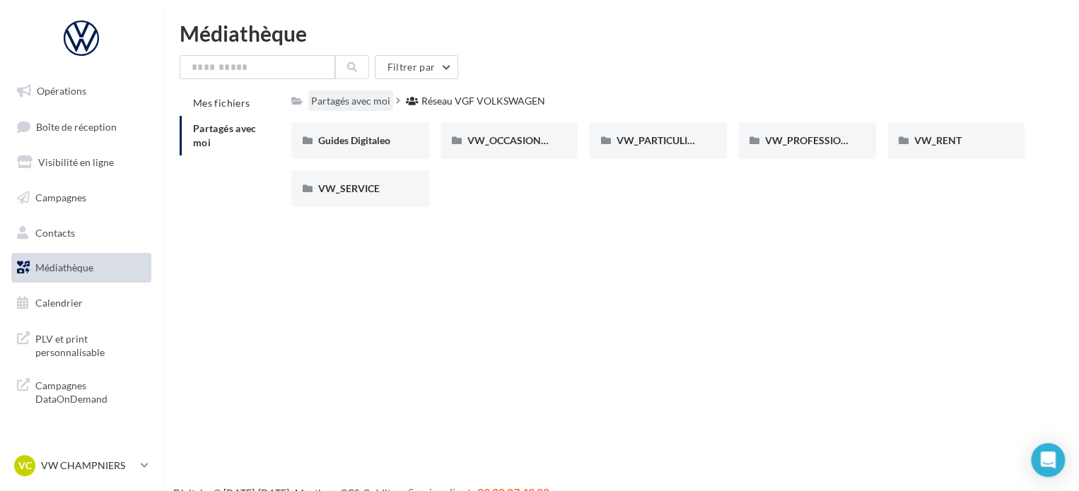
click at [327, 101] on div "Partagés avec moi" at bounding box center [350, 101] width 79 height 14
click at [133, 469] on p "VW CHAMPNIERS" at bounding box center [88, 466] width 94 height 14
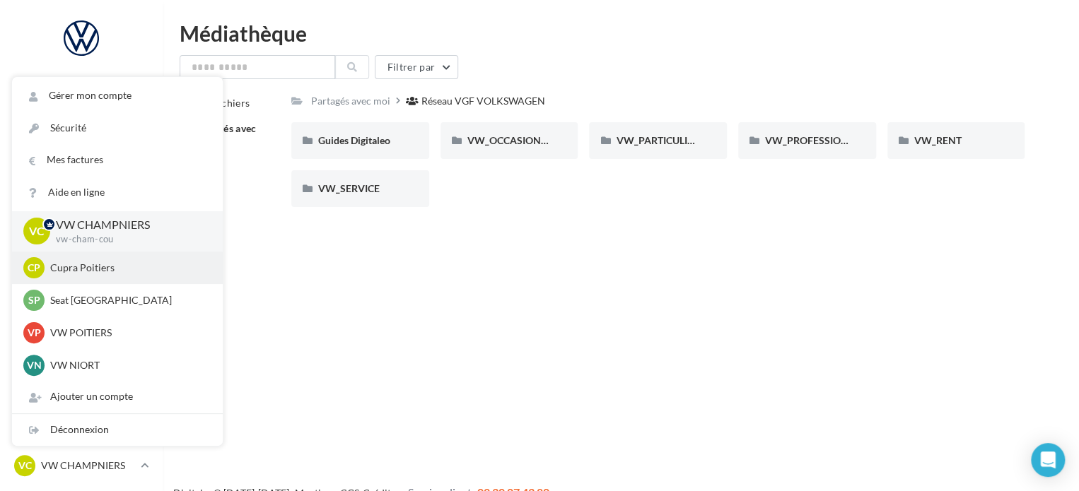
click at [121, 276] on div "CP Cupra Poitiers cupra_poitiers" at bounding box center [117, 267] width 188 height 21
